Goal: Information Seeking & Learning: Learn about a topic

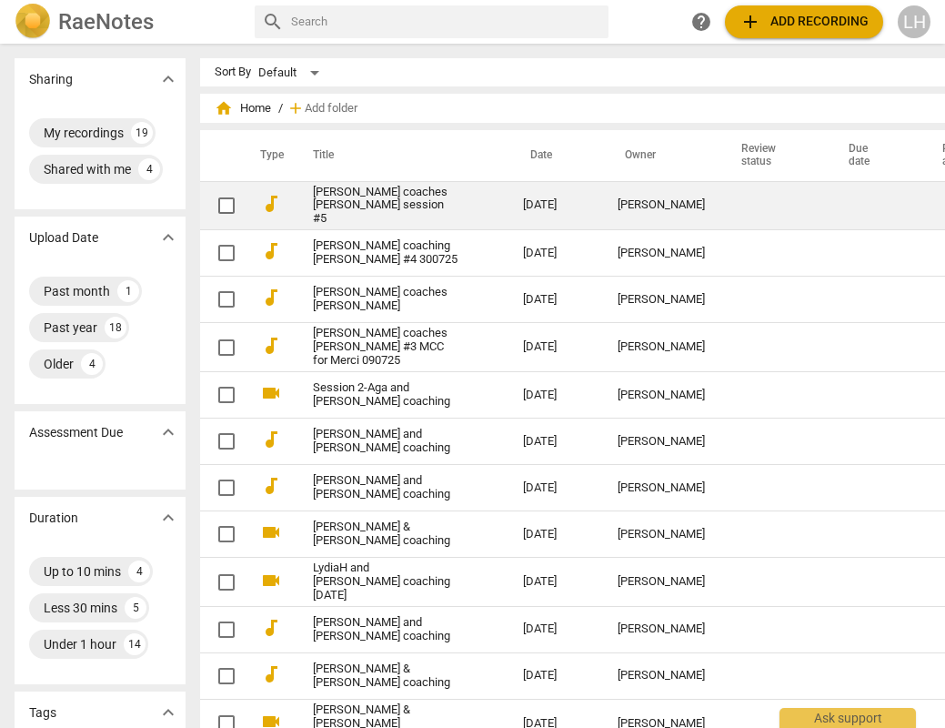
click at [367, 194] on link "[PERSON_NAME] coaches [PERSON_NAME] session #5" at bounding box center [385, 206] width 145 height 41
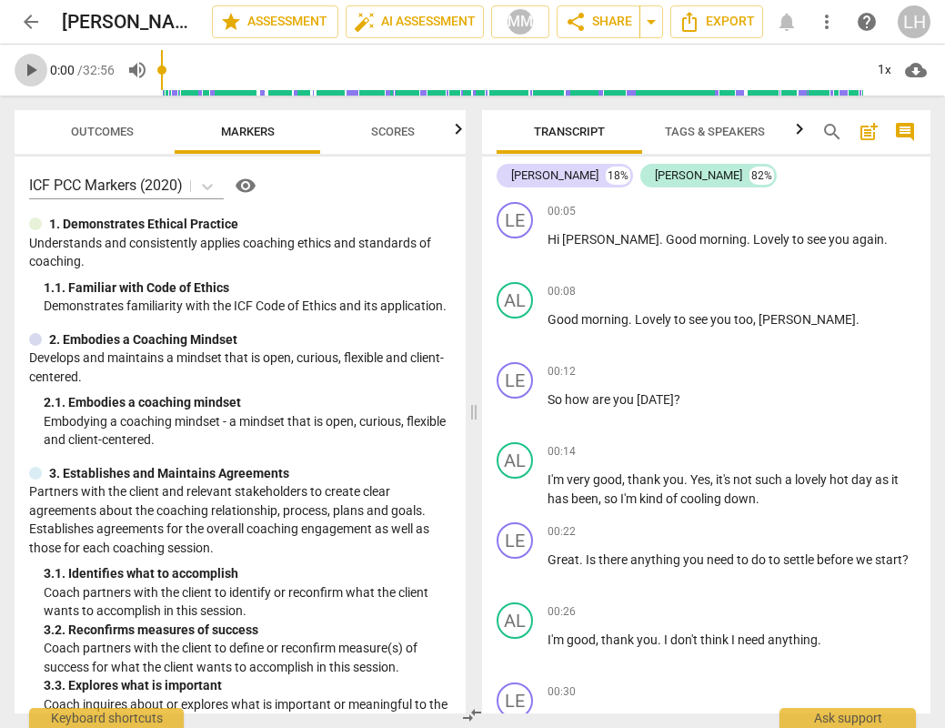
click at [33, 69] on span "play_arrow" at bounding box center [31, 70] width 22 height 22
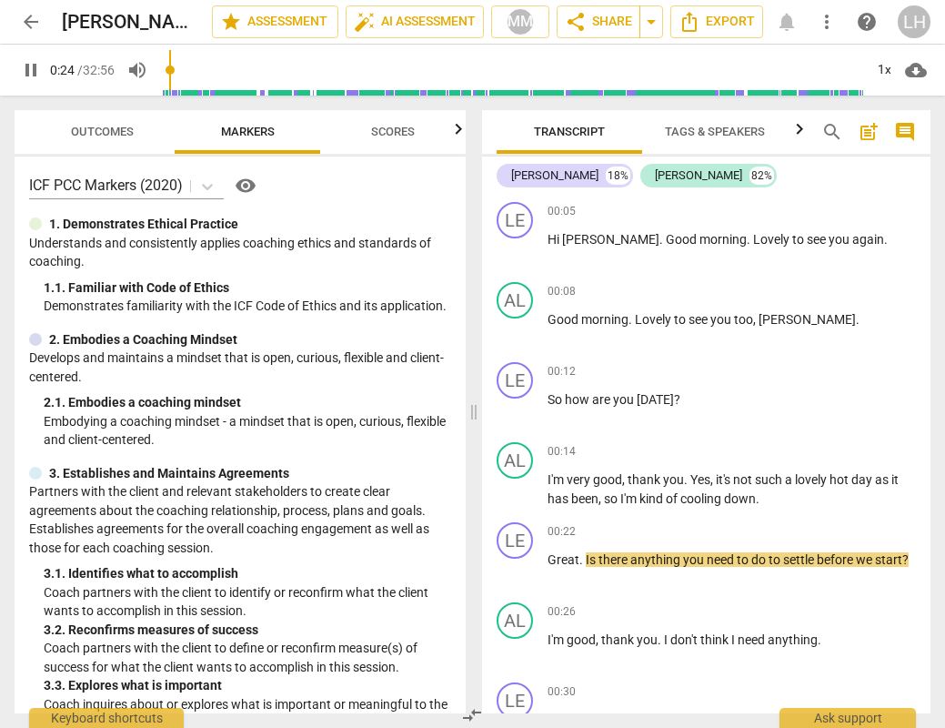
click at [174, 69] on input "range" at bounding box center [512, 70] width 702 height 58
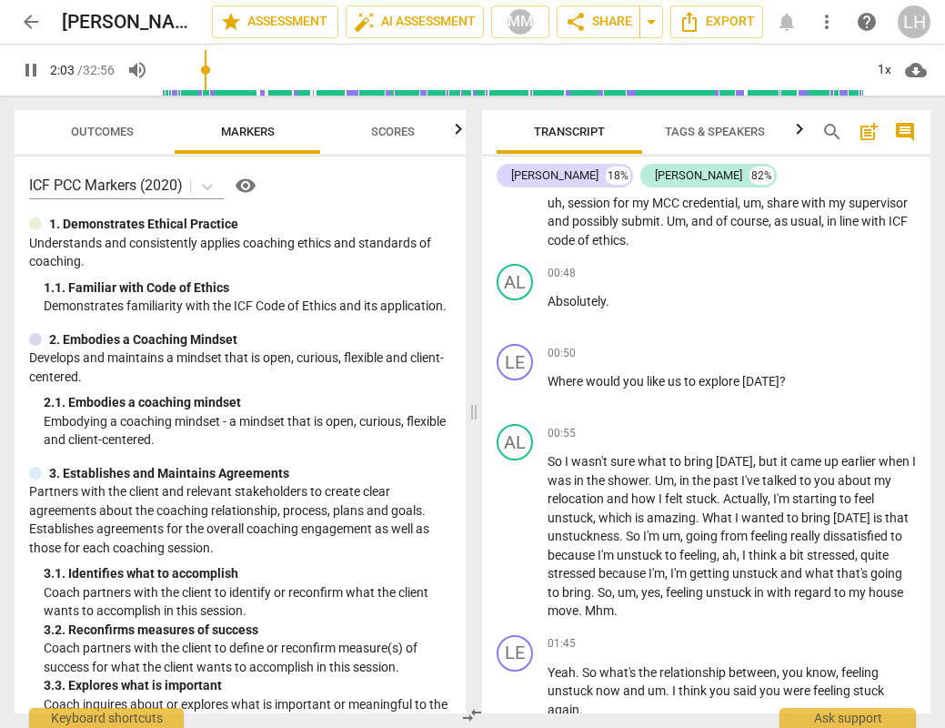
scroll to position [1097, 0]
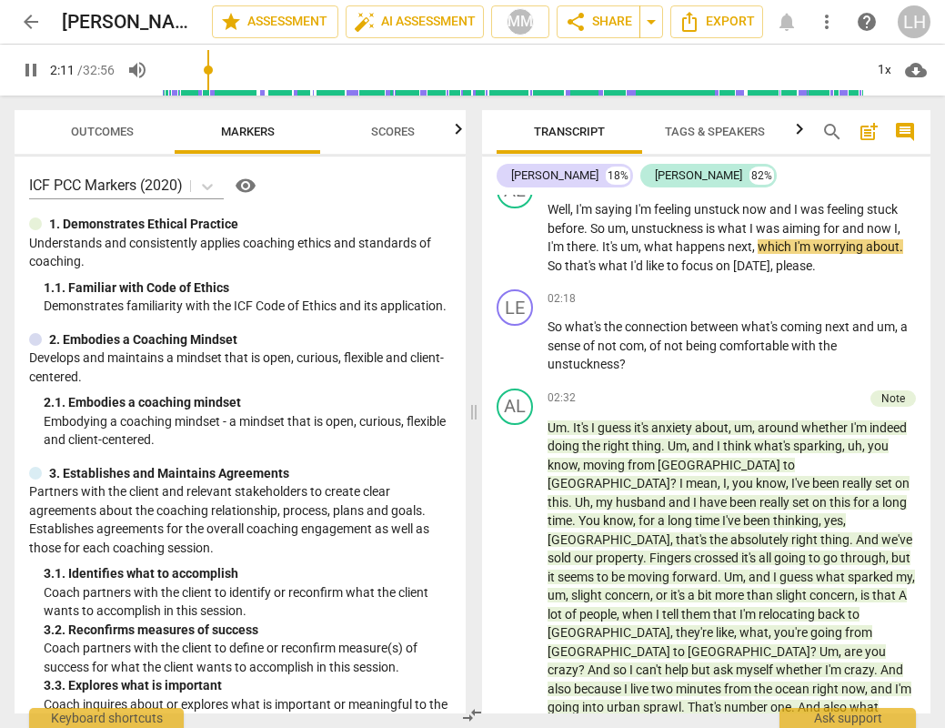
click at [36, 77] on span "pause" at bounding box center [31, 70] width 22 height 22
type input "132"
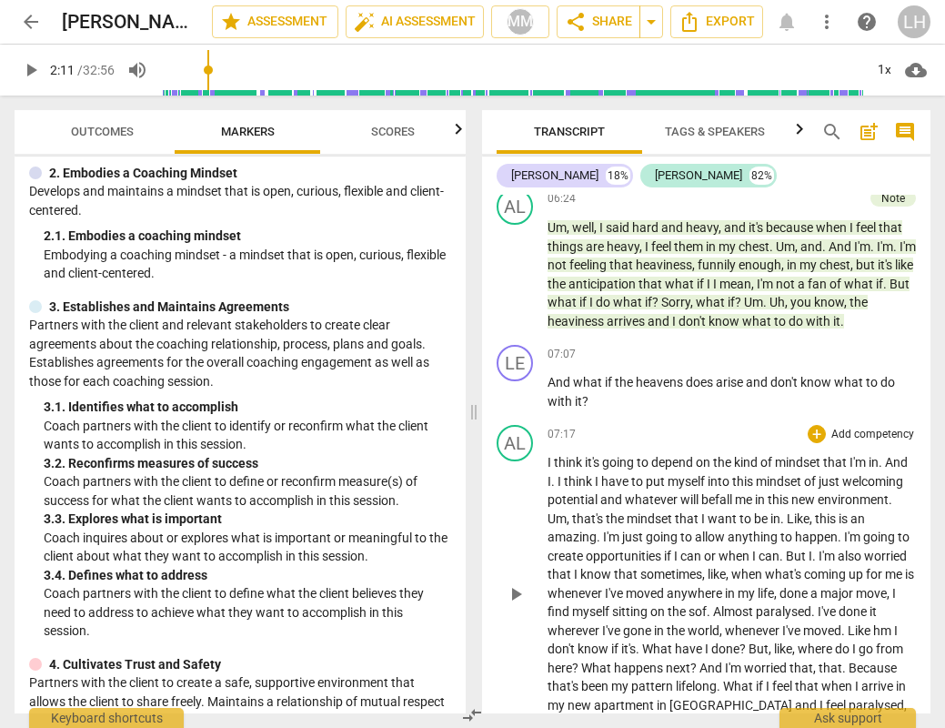
scroll to position [2238, 0]
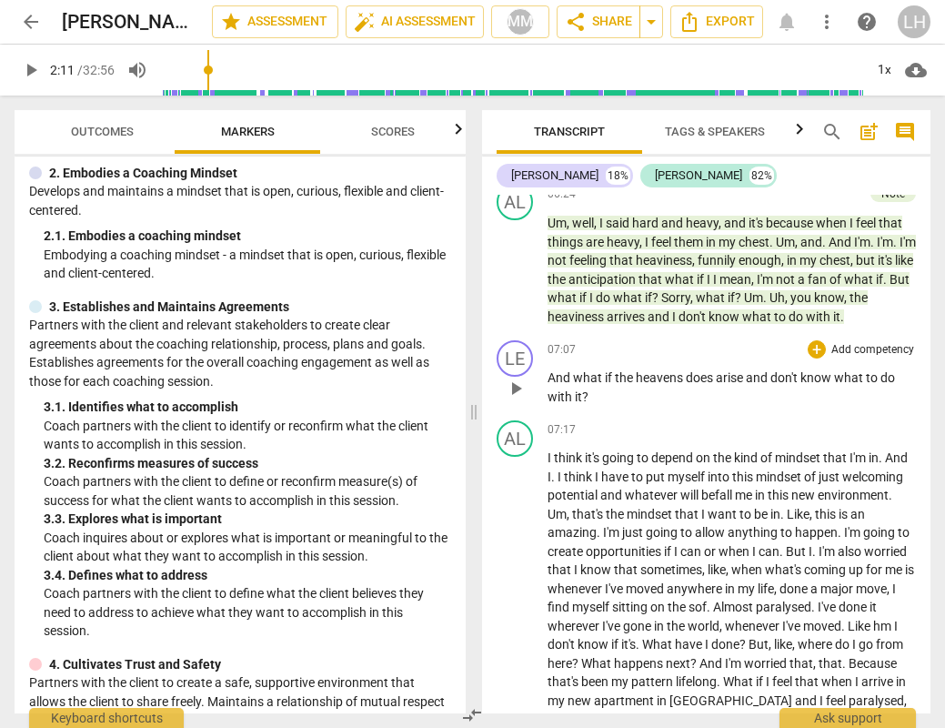
click at [681, 370] on span "heavens" at bounding box center [661, 377] width 50 height 15
click at [775, 370] on span "and" at bounding box center [767, 377] width 25 height 15
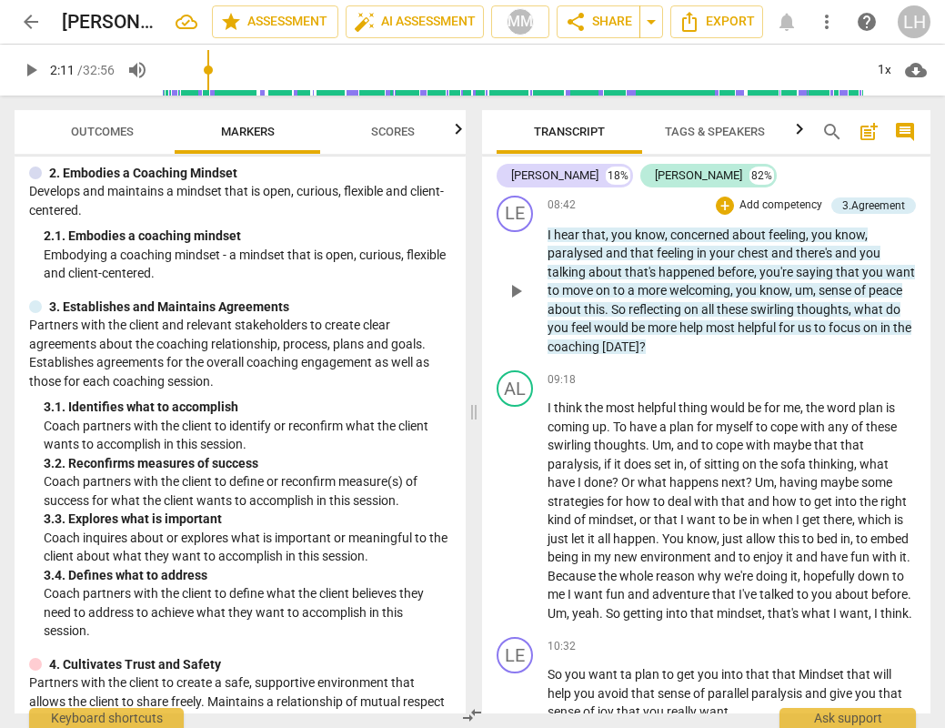
scroll to position [2789, 0]
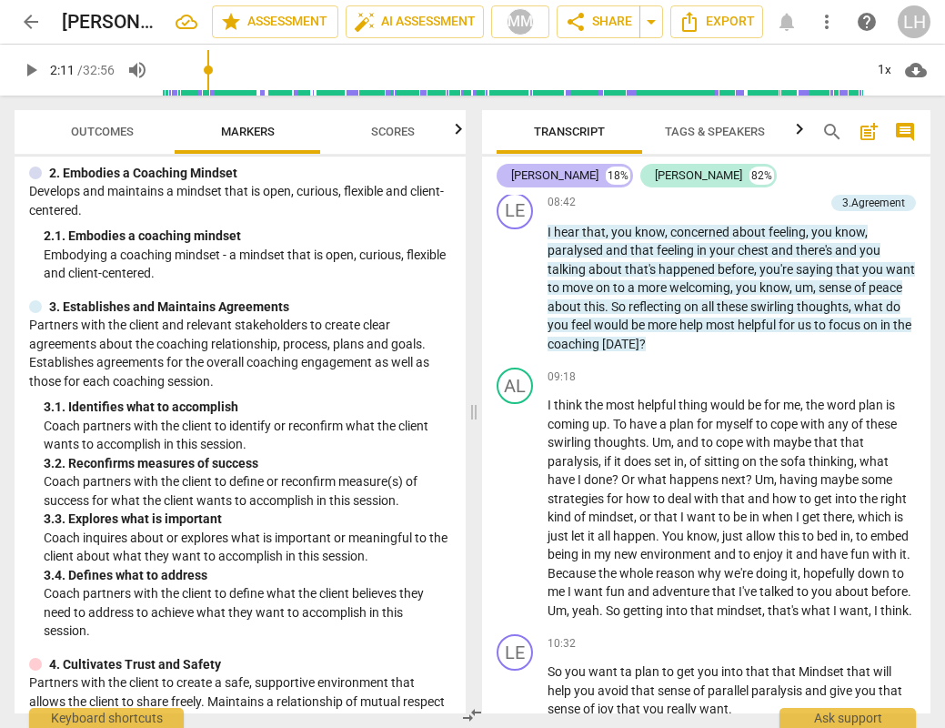
click at [533, 174] on div "[PERSON_NAME]" at bounding box center [554, 175] width 87 height 18
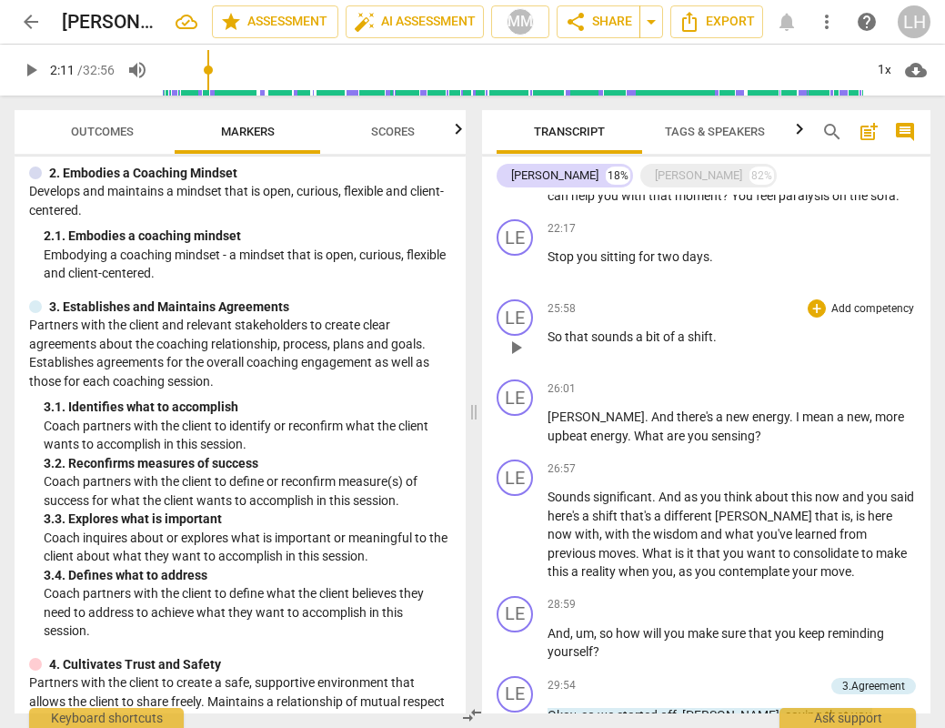
scroll to position [2265, 0]
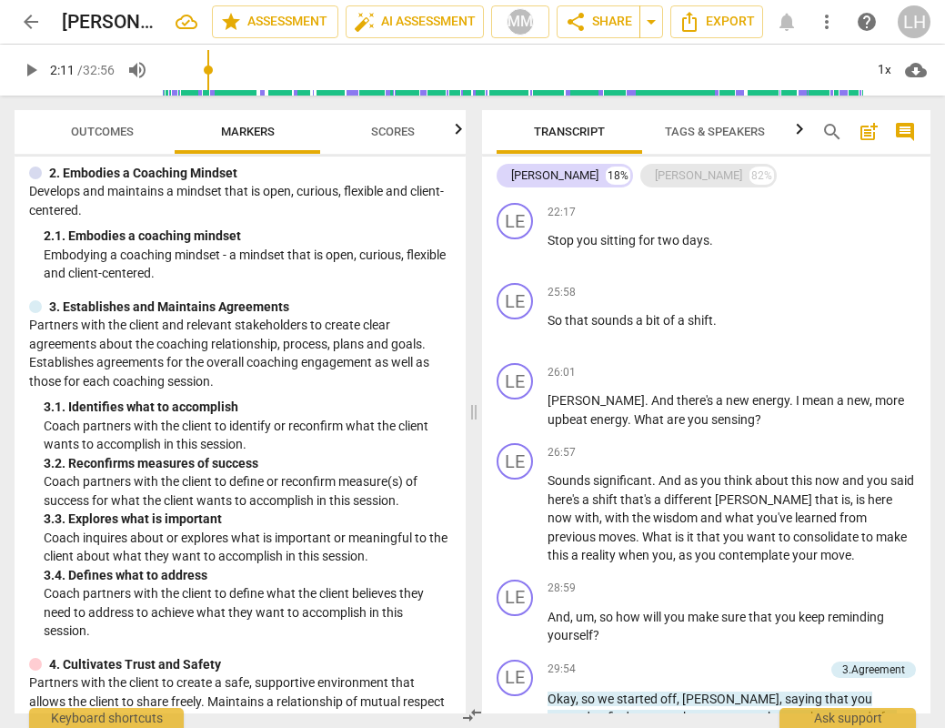
click at [655, 177] on div "[PERSON_NAME]" at bounding box center [698, 175] width 87 height 18
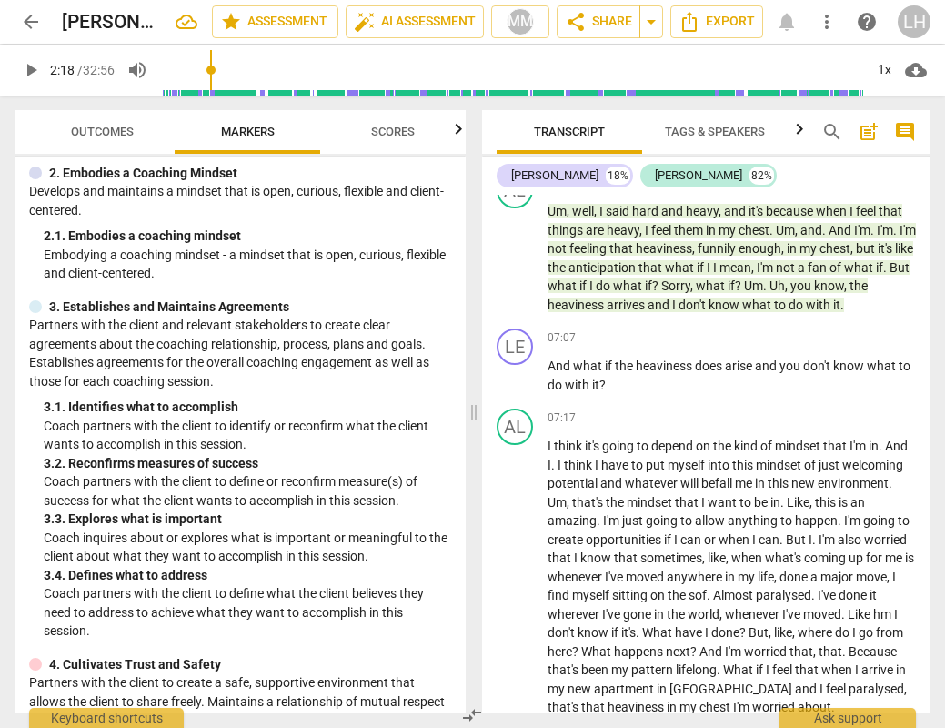
scroll to position [1212, 0]
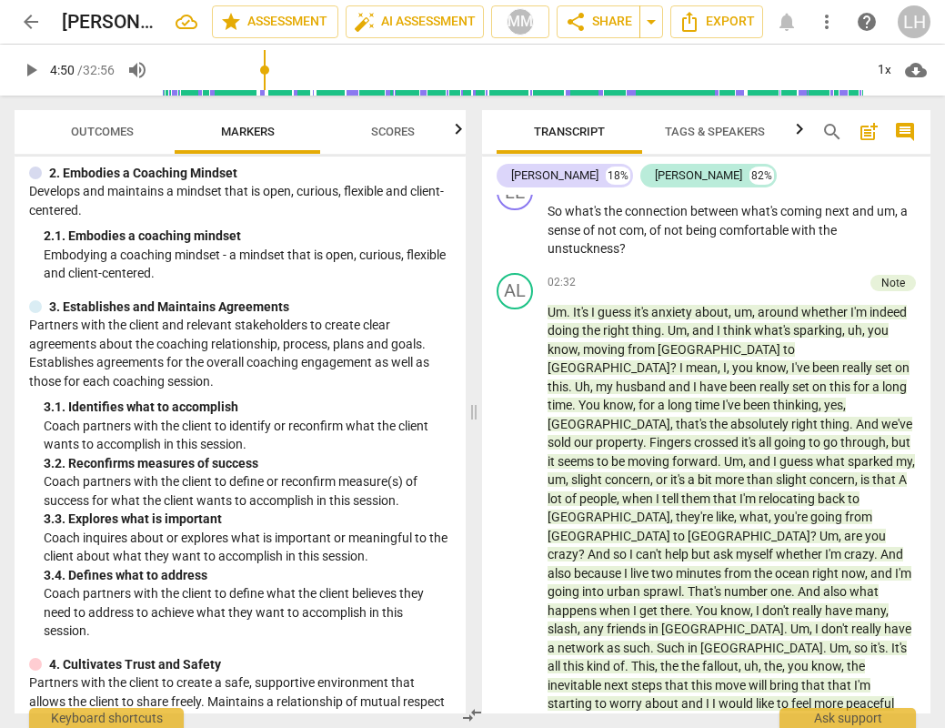
drag, startPoint x: 214, startPoint y: 69, endPoint x: 267, endPoint y: 85, distance: 55.8
click at [267, 85] on input "range" at bounding box center [512, 70] width 702 height 58
drag, startPoint x: 272, startPoint y: 70, endPoint x: 326, endPoint y: 77, distance: 54.2
click at [326, 77] on input "range" at bounding box center [512, 70] width 702 height 58
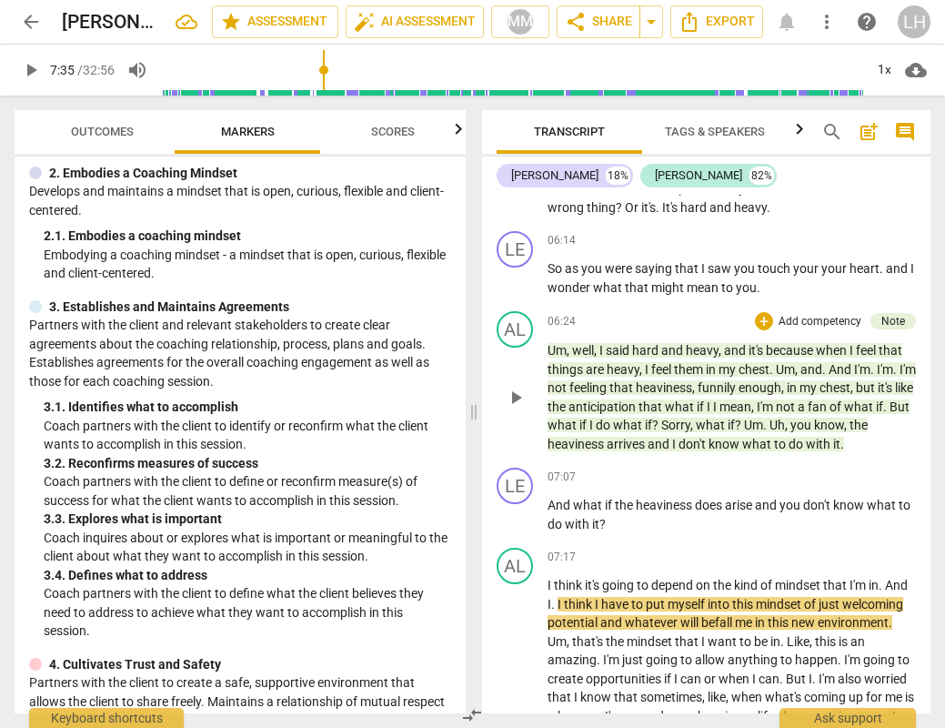
scroll to position [2109, 0]
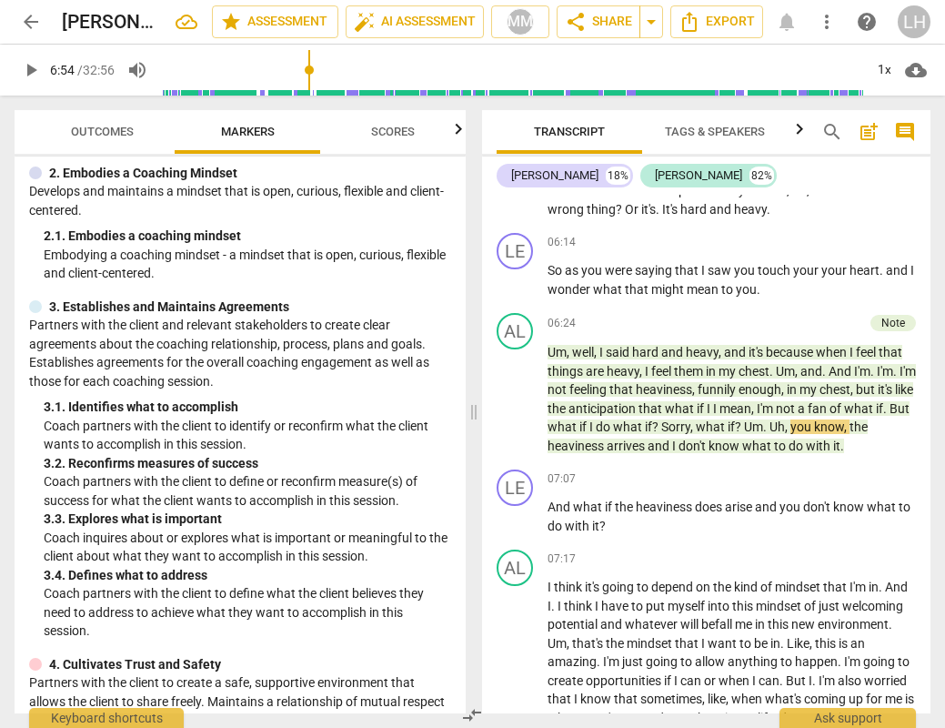
drag, startPoint x: 327, startPoint y: 71, endPoint x: 311, endPoint y: 70, distance: 16.4
click at [311, 70] on input "range" at bounding box center [512, 70] width 702 height 58
click at [23, 72] on span "play_arrow" at bounding box center [31, 70] width 22 height 22
drag, startPoint x: 315, startPoint y: 69, endPoint x: 295, endPoint y: 74, distance: 20.5
click at [295, 74] on input "range" at bounding box center [512, 70] width 702 height 58
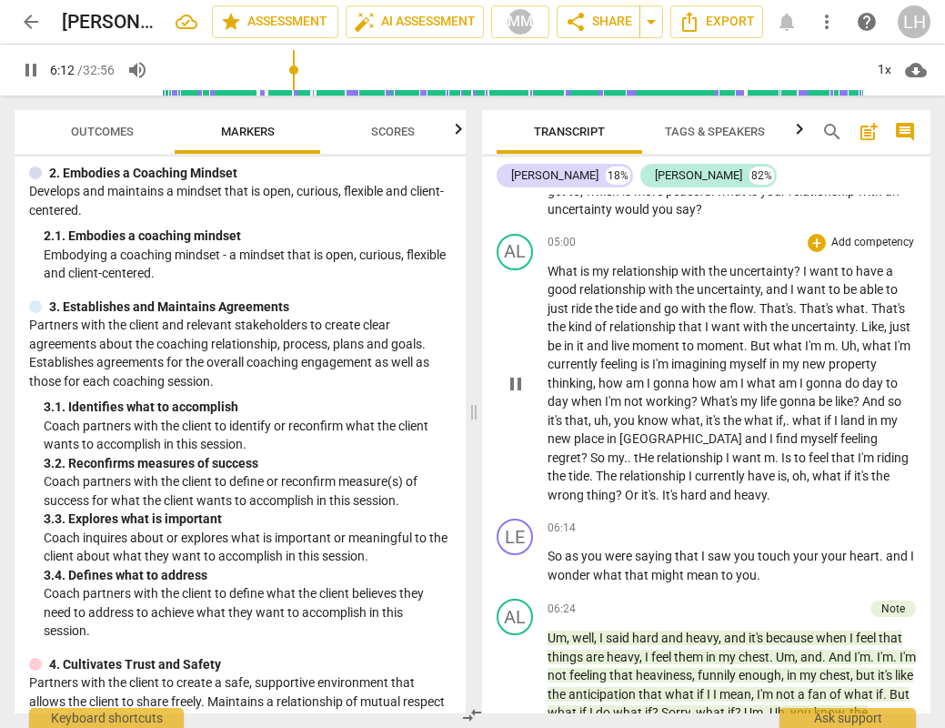
scroll to position [1831, 0]
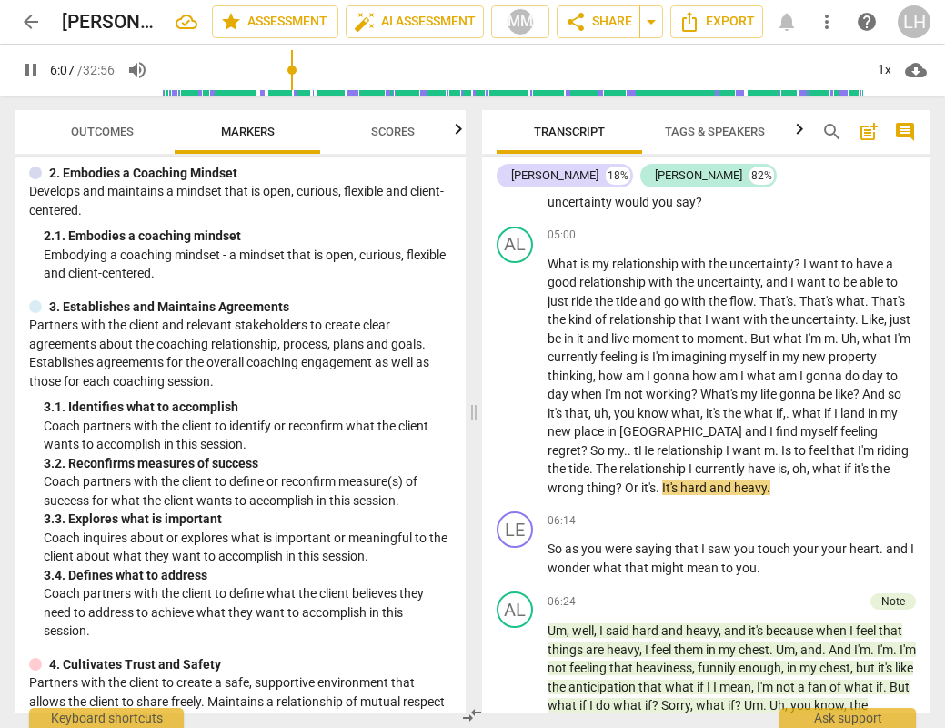
click at [295, 68] on input "range" at bounding box center [512, 70] width 702 height 58
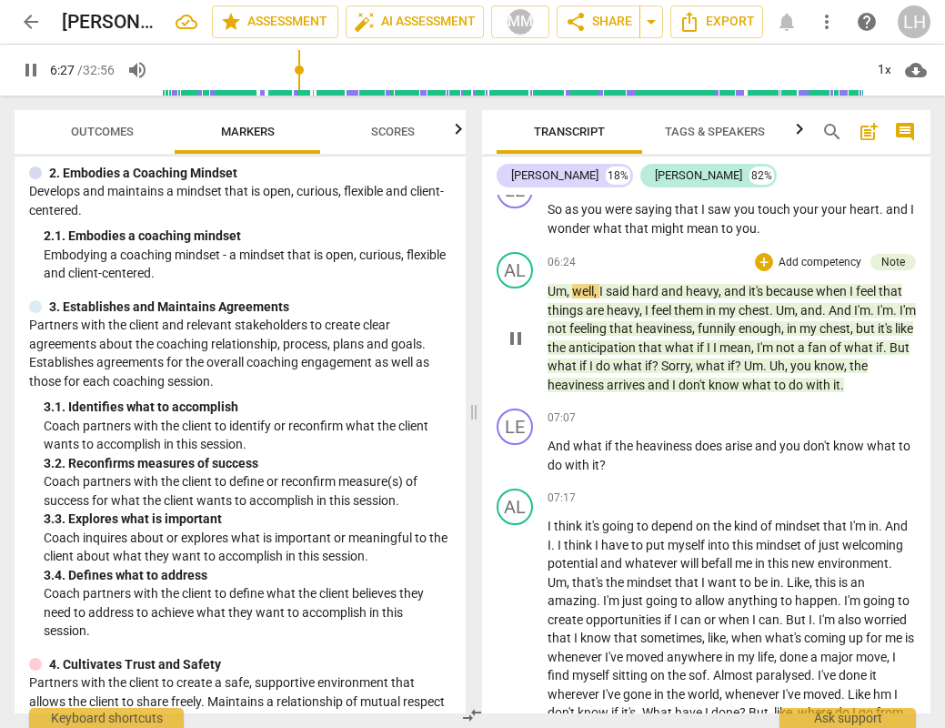
scroll to position [2172, 0]
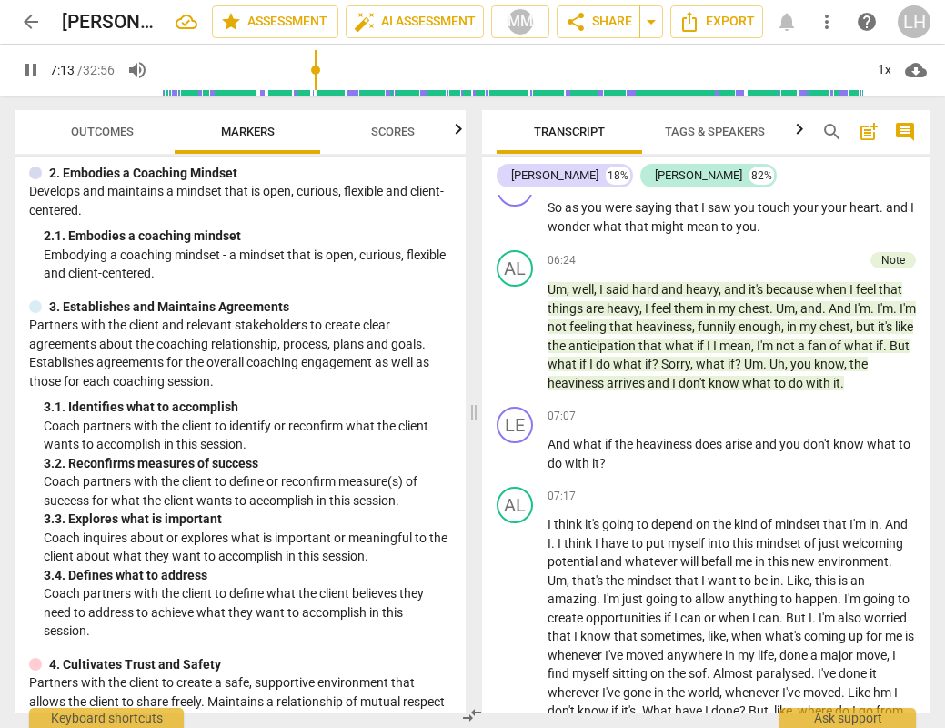
click at [33, 69] on span "pause" at bounding box center [31, 70] width 22 height 22
click at [695, 407] on div "07:07 + Add competency keyboard_arrow_right" at bounding box center [732, 416] width 369 height 18
click at [909, 334] on p "Um , well , I said hard and heavy , and it's because when I feel that things ar…" at bounding box center [732, 336] width 369 height 112
click at [313, 71] on input "range" at bounding box center [512, 70] width 702 height 58
click at [32, 67] on span "play_arrow" at bounding box center [31, 70] width 22 height 22
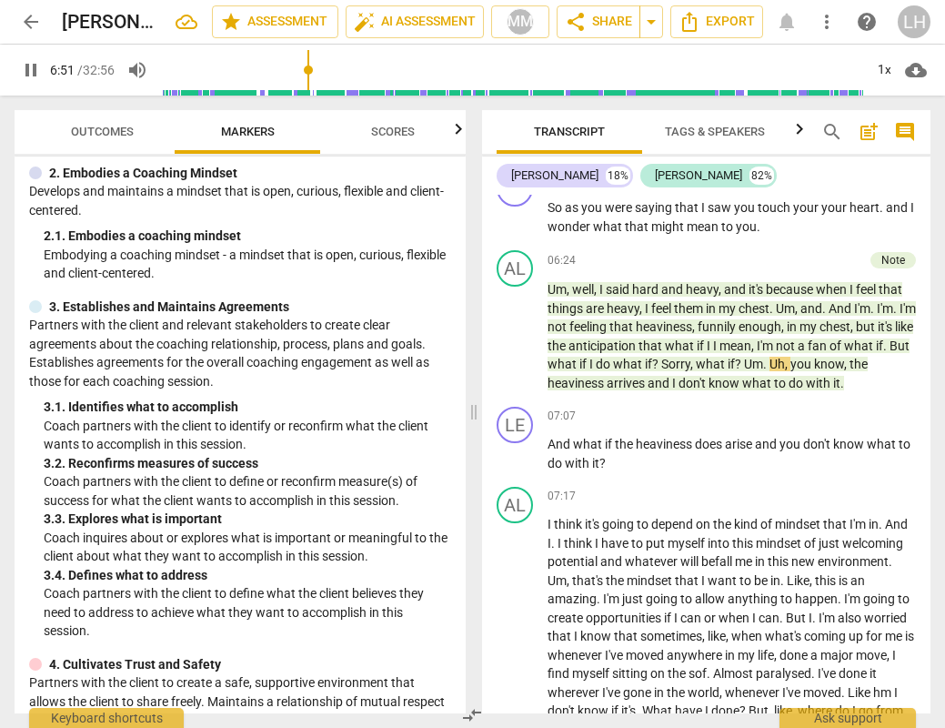
click at [310, 67] on input "range" at bounding box center [512, 70] width 702 height 58
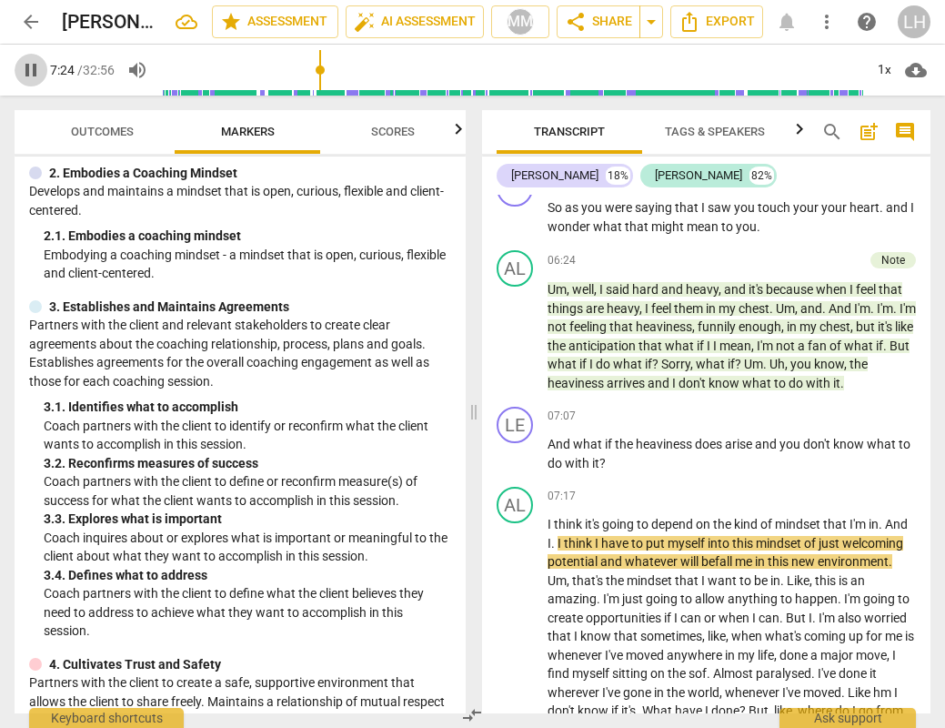
click at [30, 65] on span "pause" at bounding box center [31, 70] width 22 height 22
type input "445"
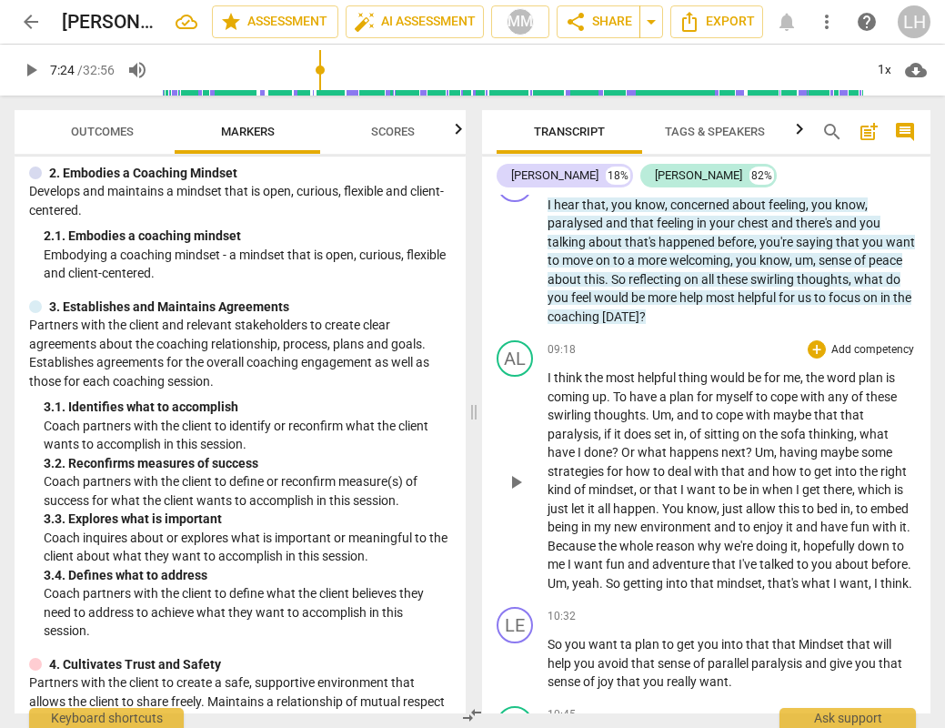
scroll to position [2820, 0]
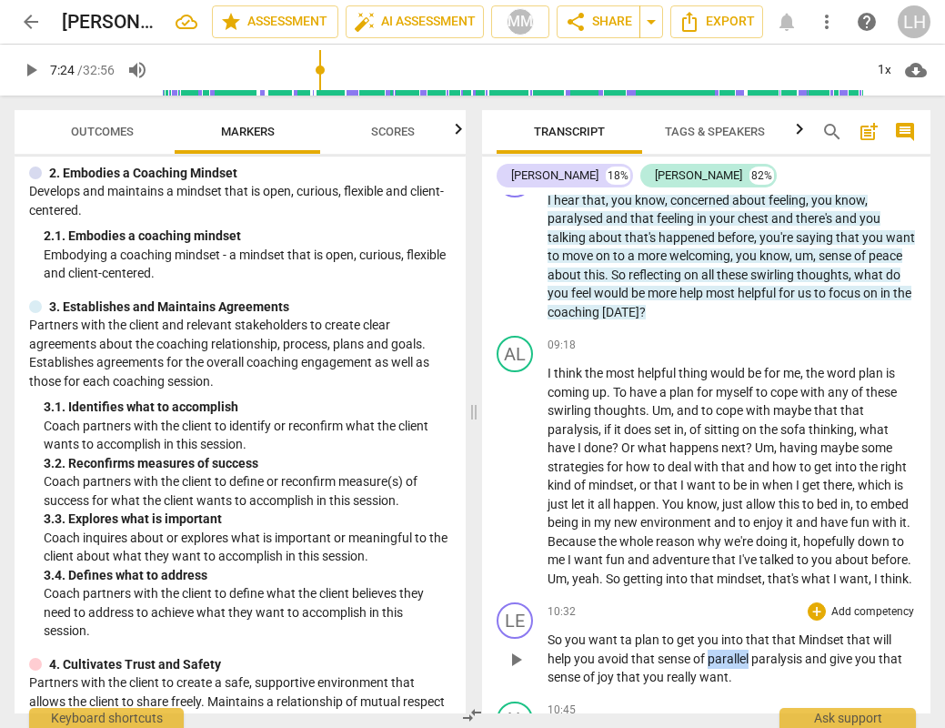
drag, startPoint x: 749, startPoint y: 630, endPoint x: 708, endPoint y: 628, distance: 40.1
click at [708, 651] on span "parallel" at bounding box center [730, 658] width 44 height 15
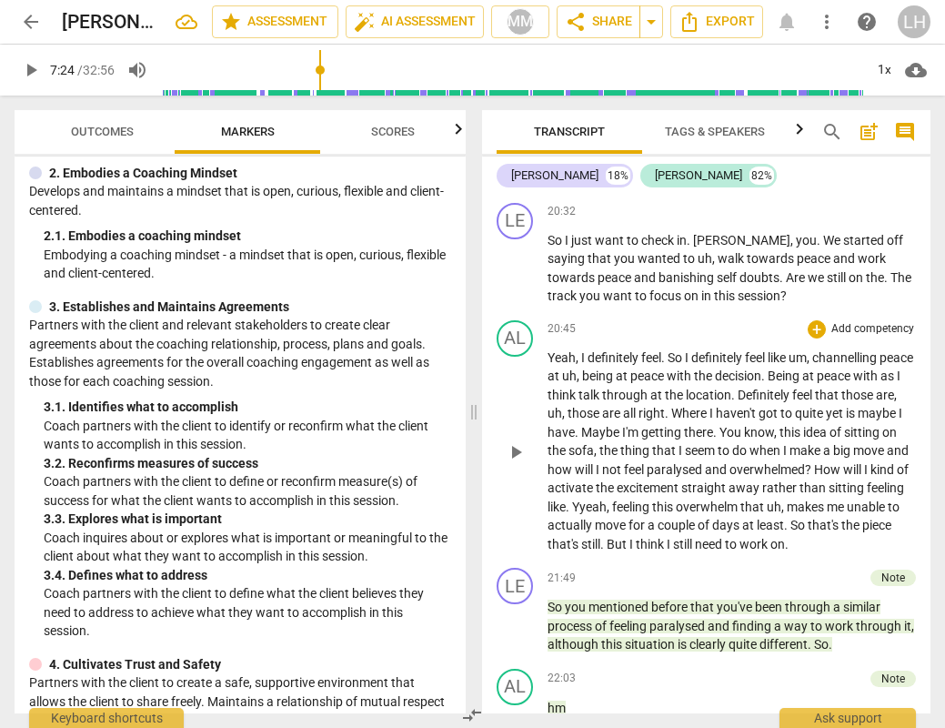
scroll to position [6155, 0]
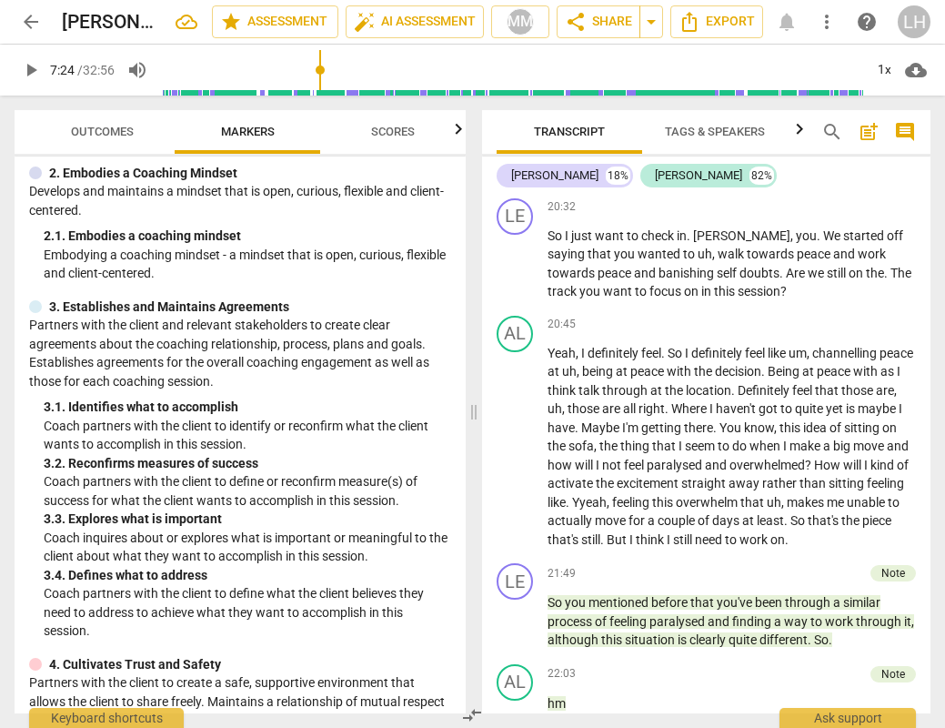
click at [104, 133] on span "Outcomes" at bounding box center [102, 132] width 63 height 14
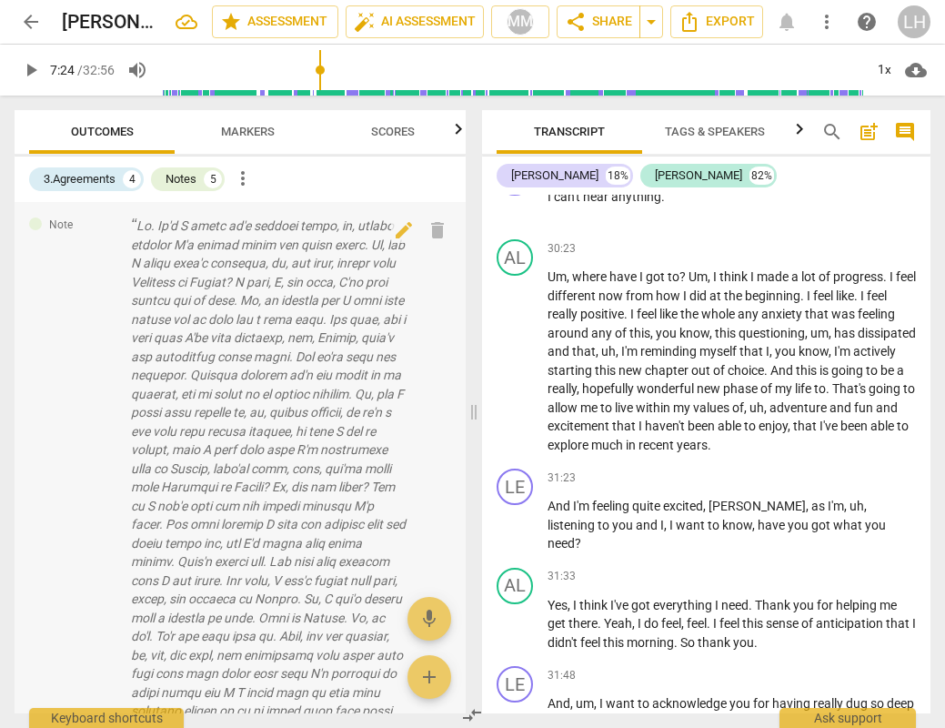
scroll to position [0, 0]
click at [36, 19] on span "arrow_back" at bounding box center [31, 22] width 22 height 22
